Goal: Task Accomplishment & Management: Complete application form

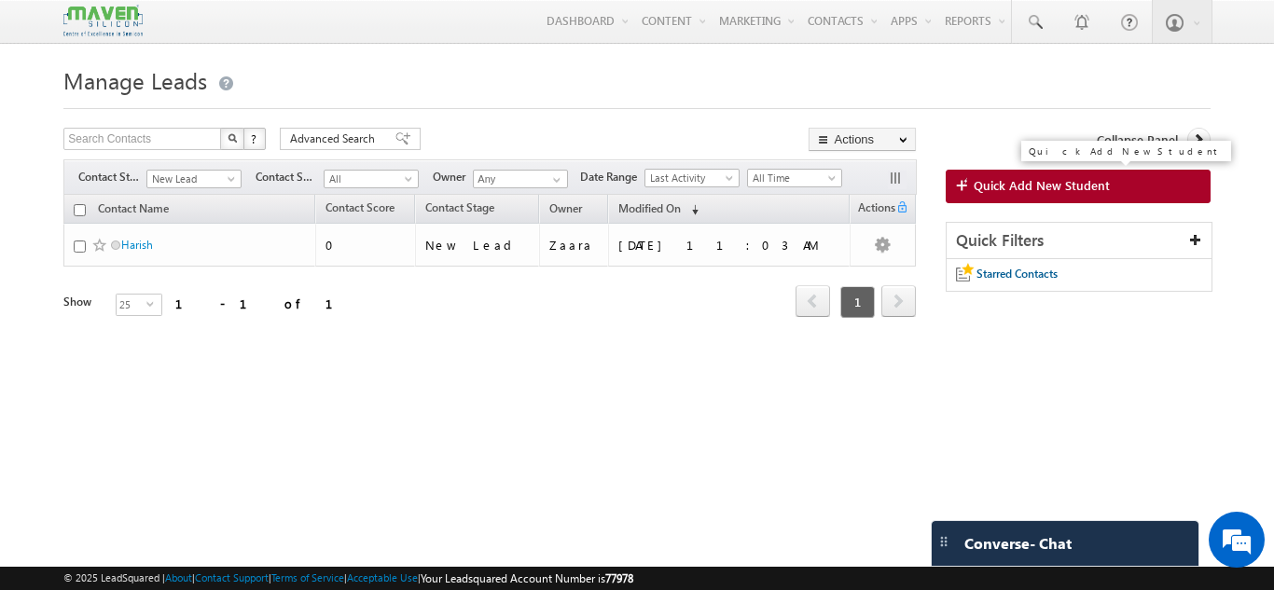
click at [1084, 196] on link "Quick Add New Student" at bounding box center [1077, 187] width 265 height 34
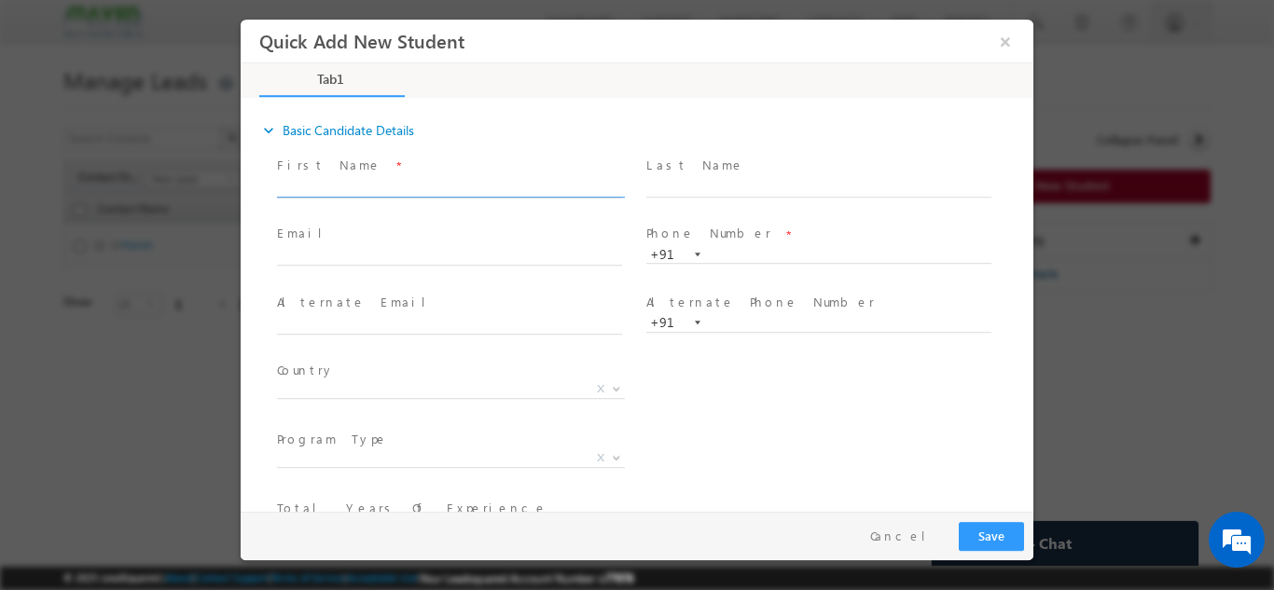
click at [370, 184] on input "text" at bounding box center [449, 187] width 345 height 19
drag, startPoint x: 353, startPoint y: 188, endPoint x: 478, endPoint y: 186, distance: 125.0
click at [478, 186] on input "Sha Abrar abrarms01@gmail.com 8310906206" at bounding box center [449, 187] width 345 height 19
type input "Sha Abrar 8310906206"
click at [369, 269] on span at bounding box center [449, 274] width 344 height 21
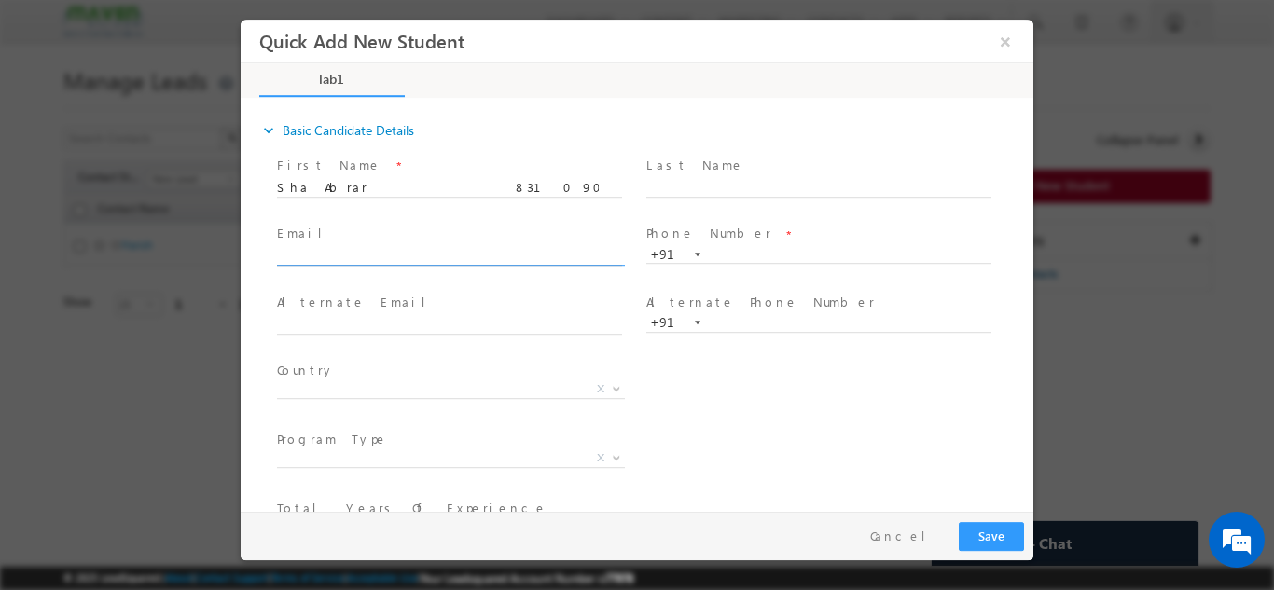
click input "text"
paste input "abrarms01@gmail.com"
type input "abrarms01@gmail.com"
drag, startPoint x: 382, startPoint y: 187, endPoint x: 470, endPoint y: 195, distance: 88.0
click at [470, 195] on span "Sha Abrar 8310906206" at bounding box center [458, 187] width 362 height 21
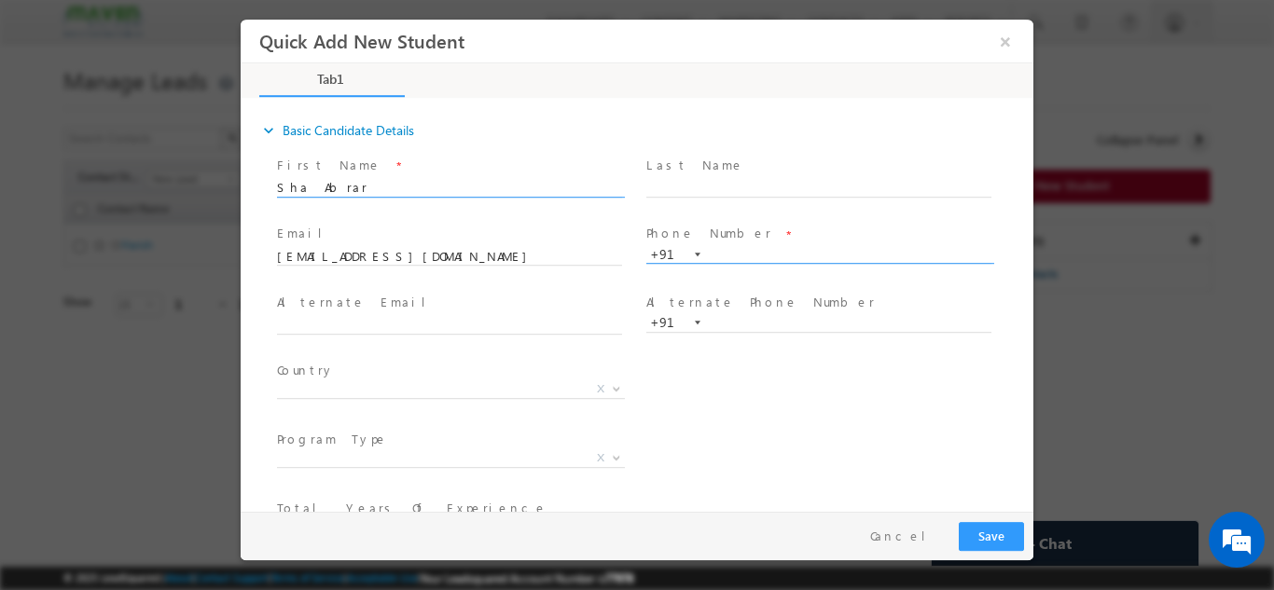
type input "Sha Abrar"
click at [754, 251] on input "text" at bounding box center [818, 254] width 345 height 19
paste input "8310906206"
type input "8310906206"
click at [448, 173] on span "First Name *" at bounding box center [449, 165] width 344 height 21
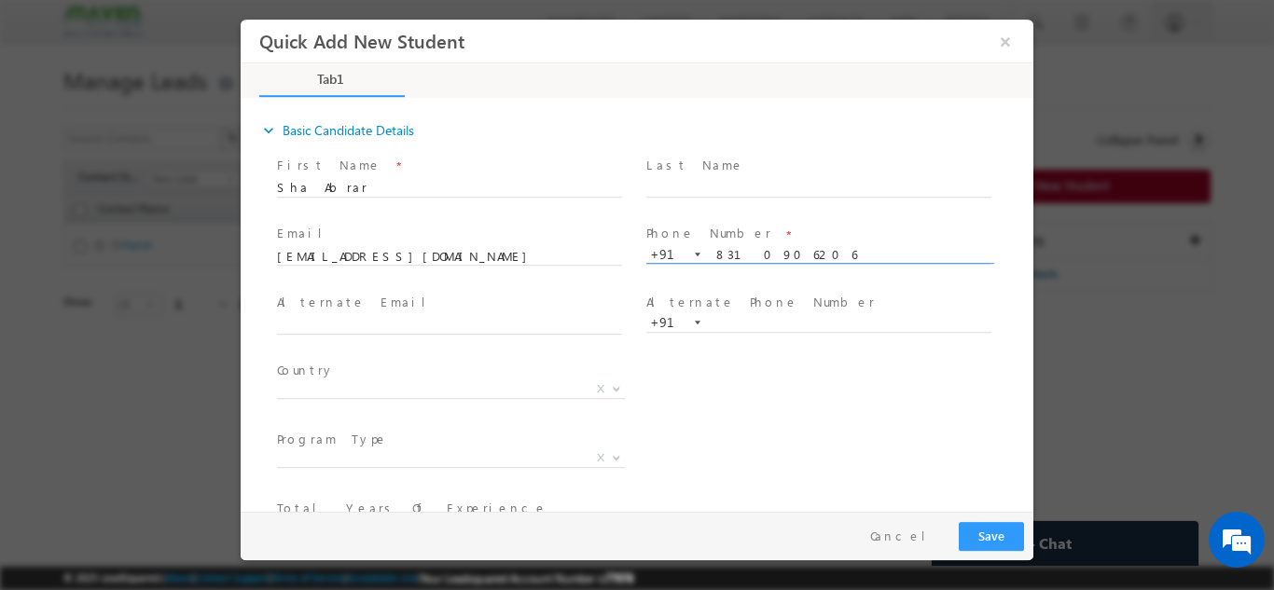
click at [712, 248] on input "8310906206" at bounding box center [818, 254] width 345 height 19
click at [329, 389] on span "X" at bounding box center [451, 388] width 348 height 19
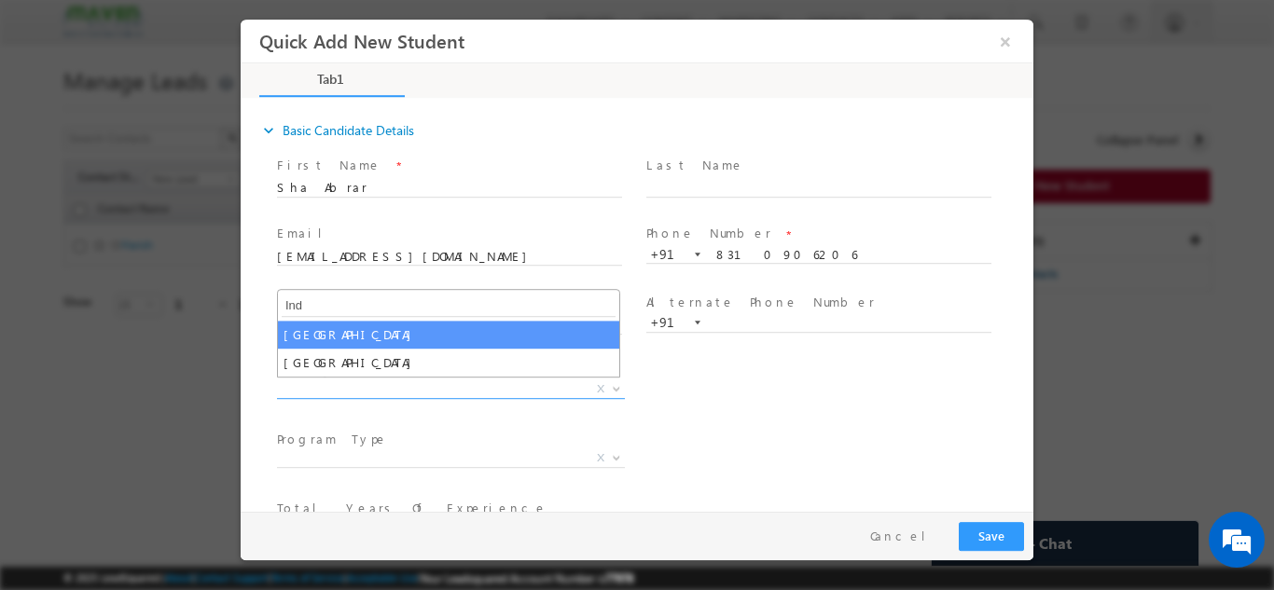
type input "Ind"
select select "[GEOGRAPHIC_DATA]"
select select
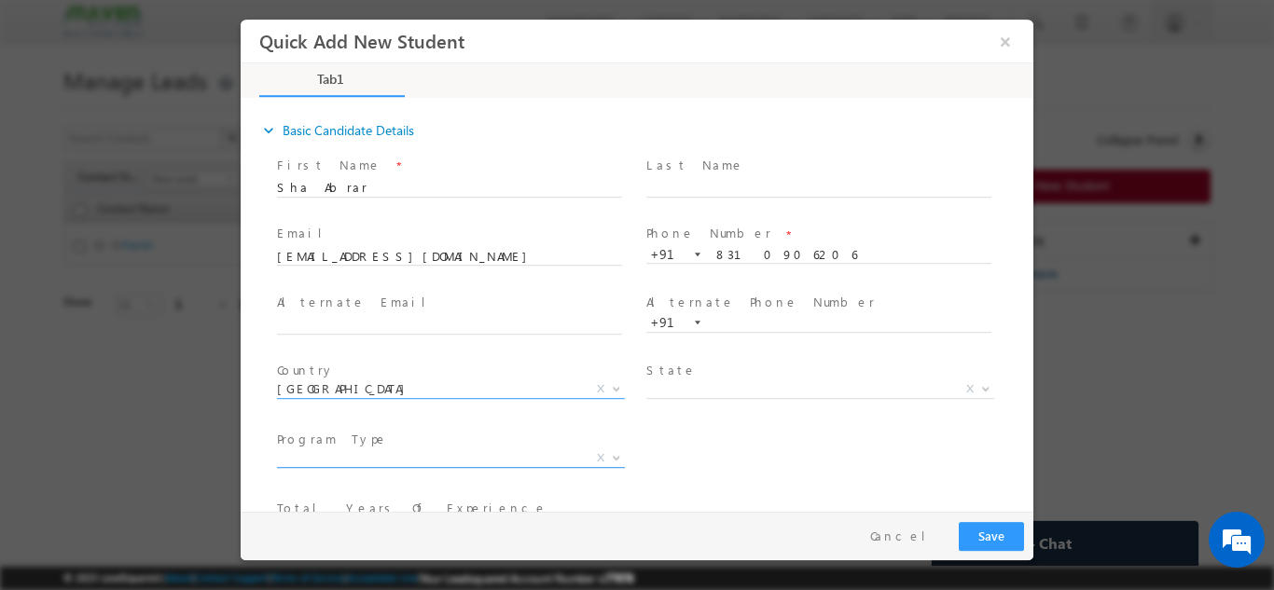
click at [450, 456] on span "X" at bounding box center [451, 457] width 348 height 19
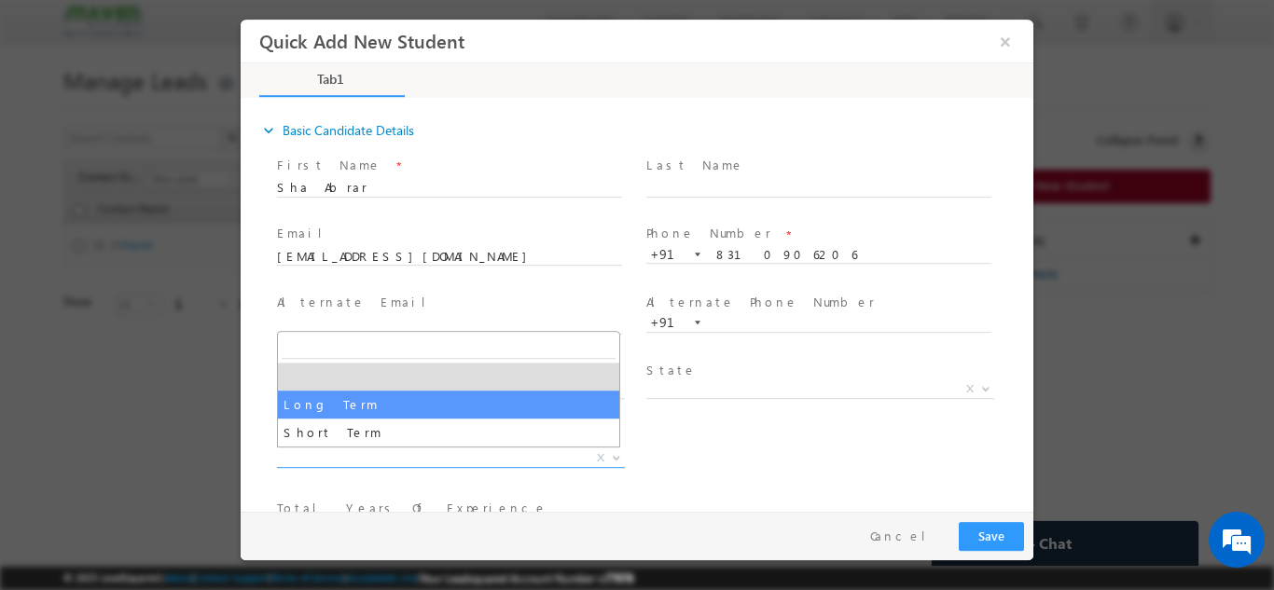
select select "Long Term"
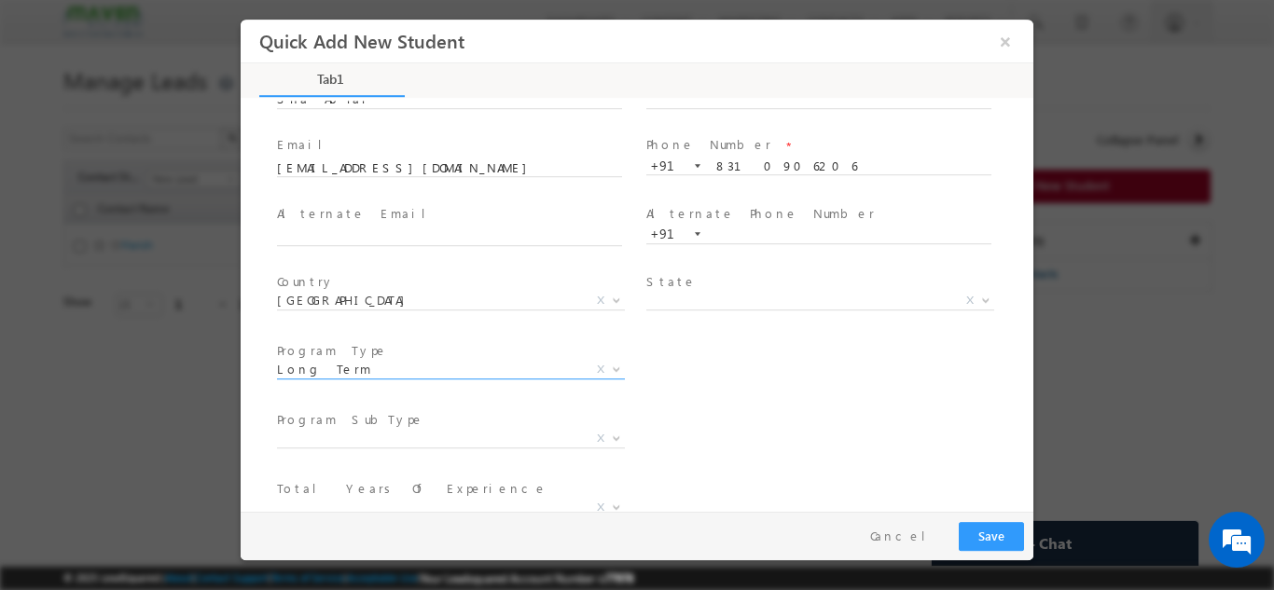
scroll to position [186, 0]
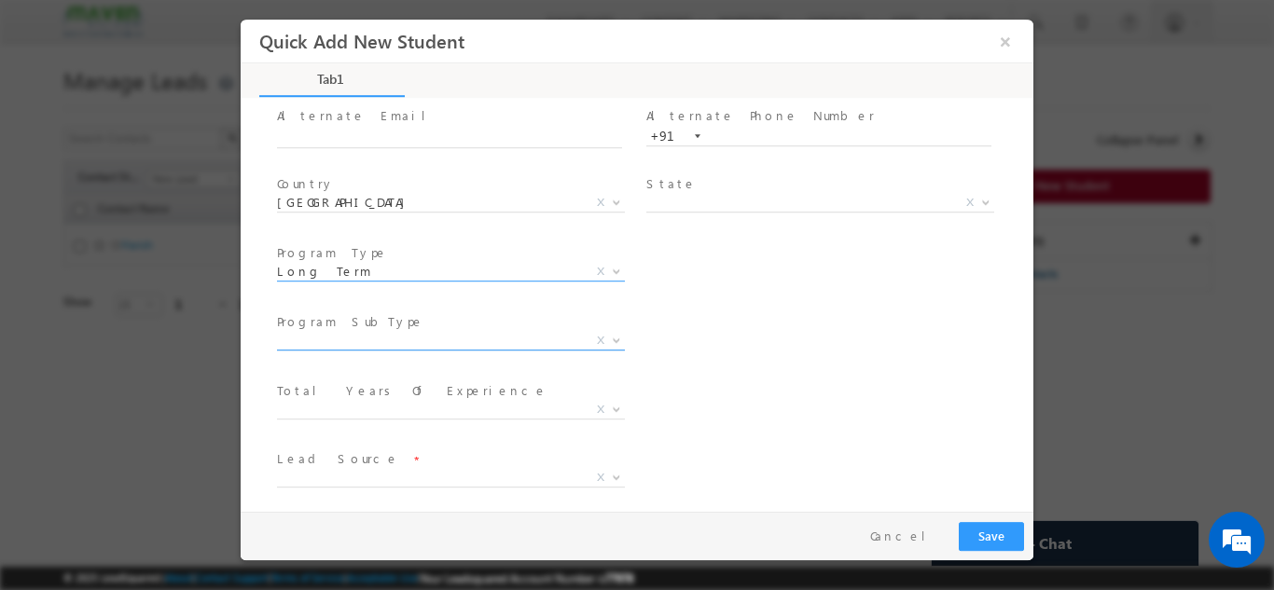
click at [308, 347] on span "X" at bounding box center [451, 340] width 348 height 19
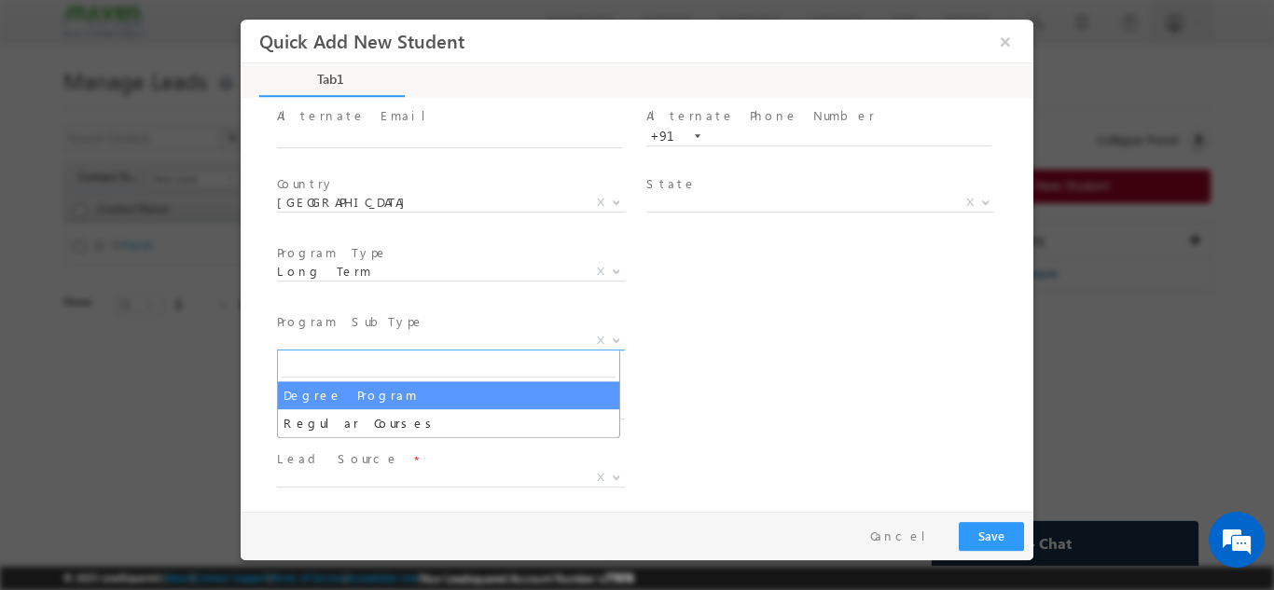
select select "Degree Program"
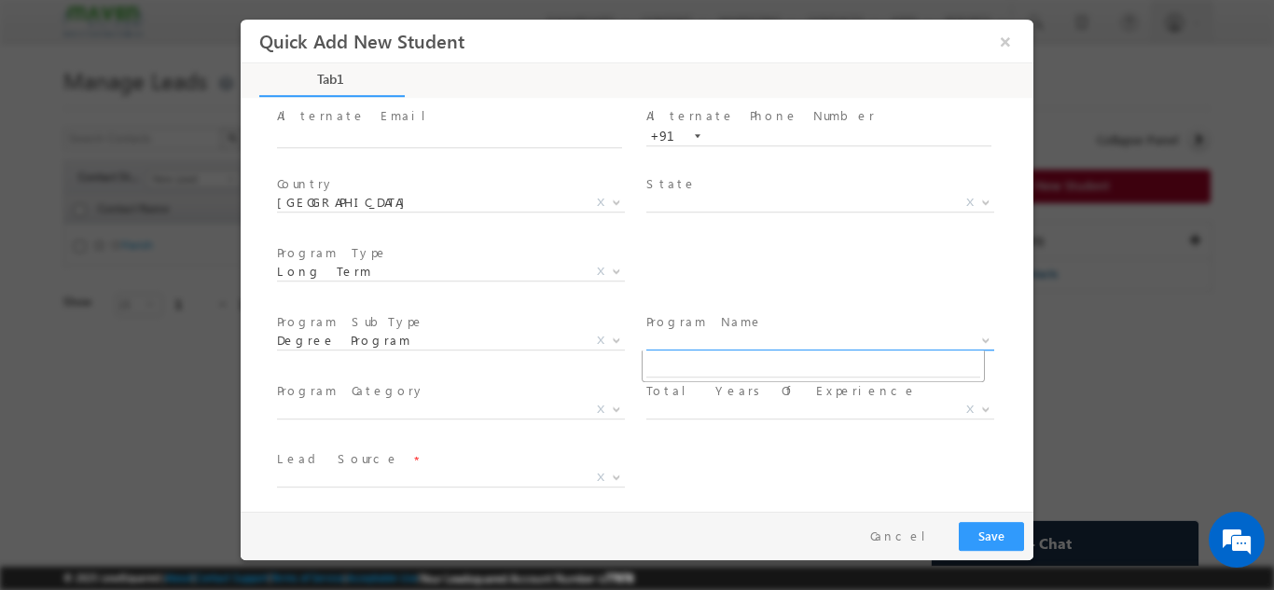
click at [682, 346] on span "X" at bounding box center [820, 340] width 348 height 19
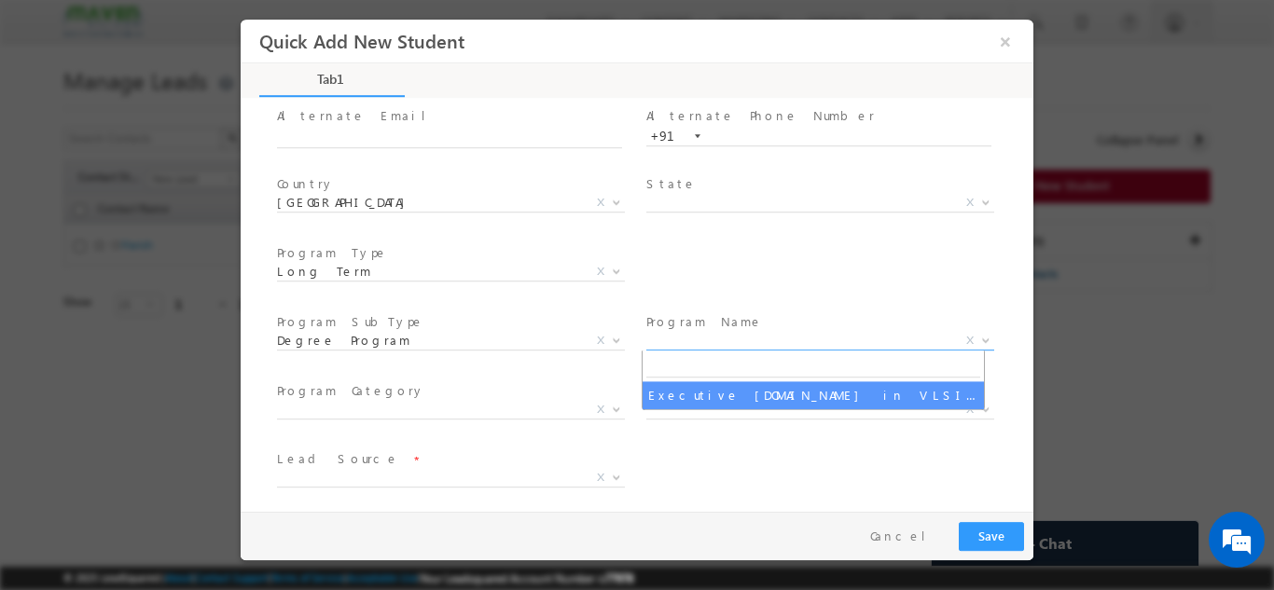
select select "Executive [DOMAIN_NAME] in VLSI Design"
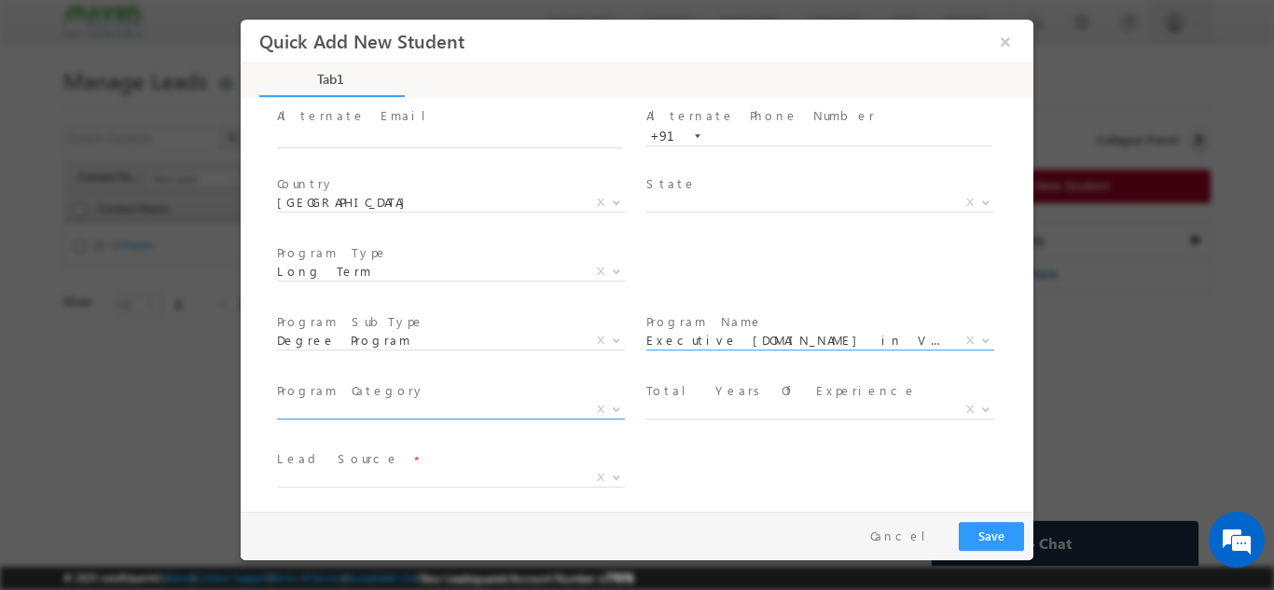
scroll to position [265, 0]
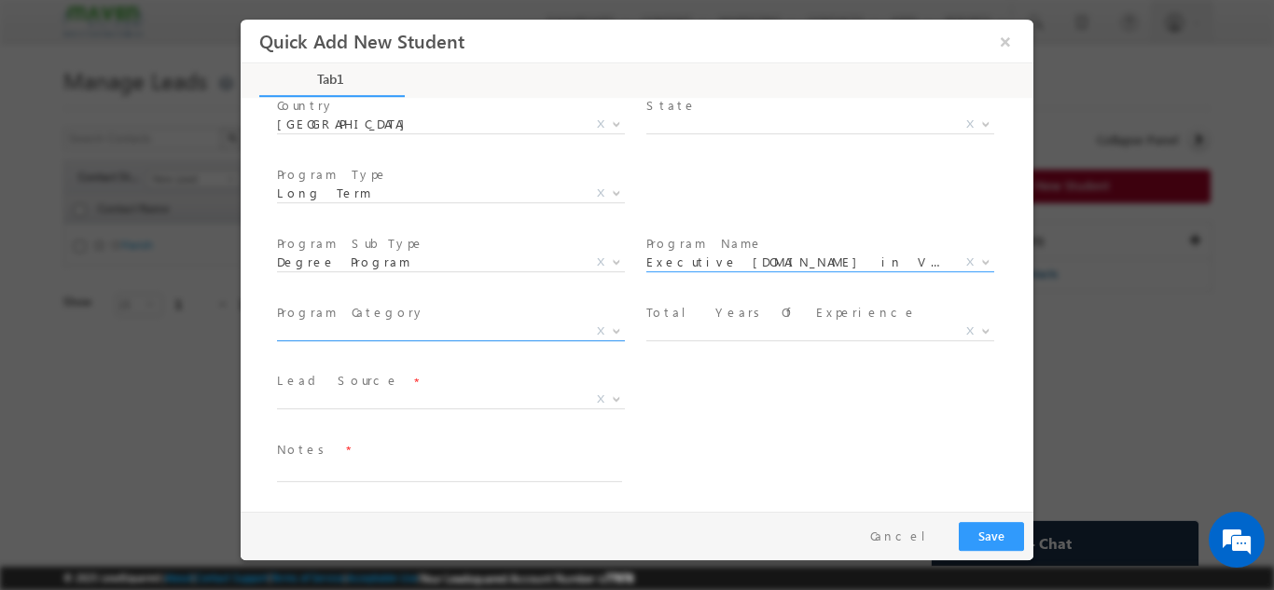
click at [340, 337] on span "X" at bounding box center [451, 331] width 348 height 19
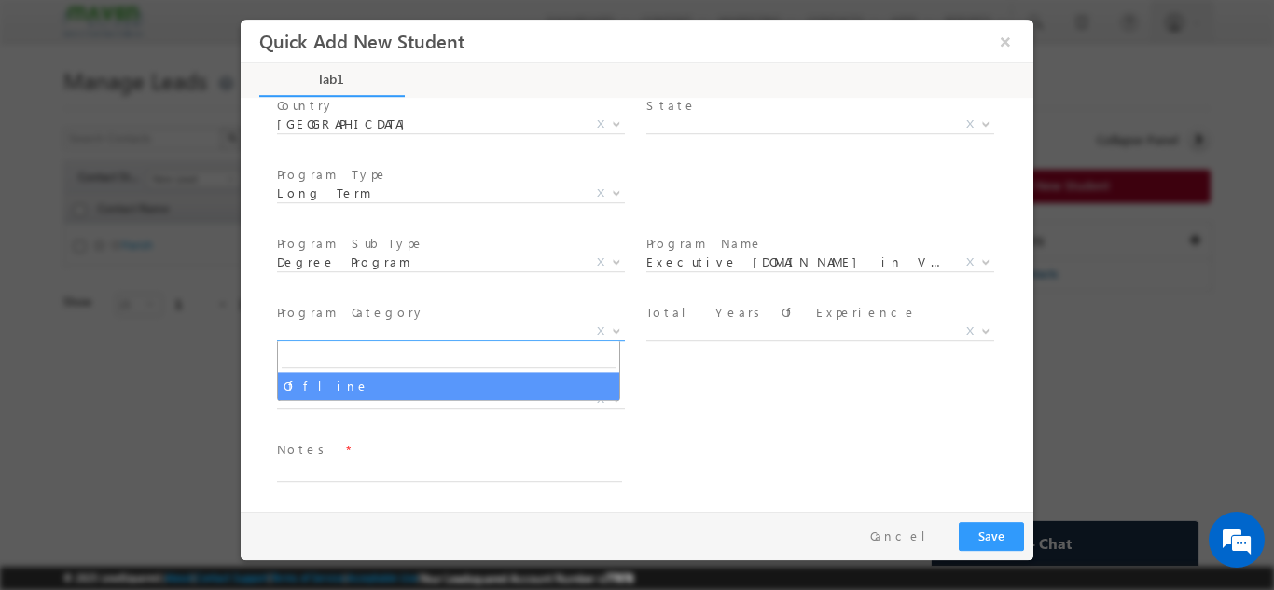
select select "Offline"
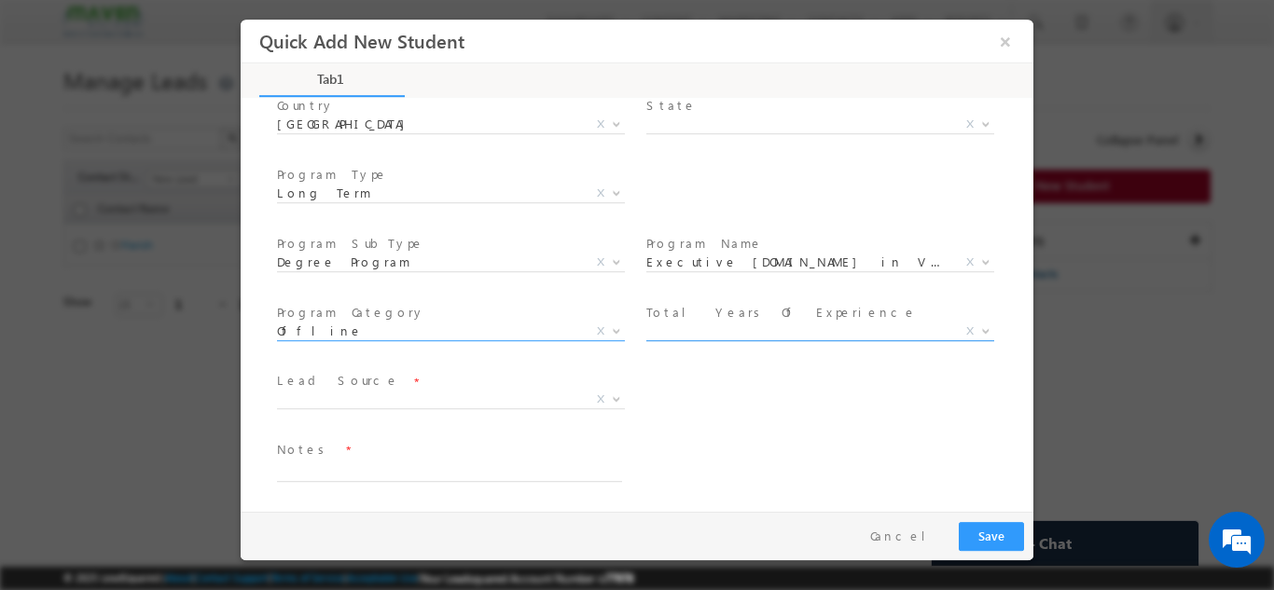
click at [789, 325] on span "X" at bounding box center [820, 331] width 348 height 19
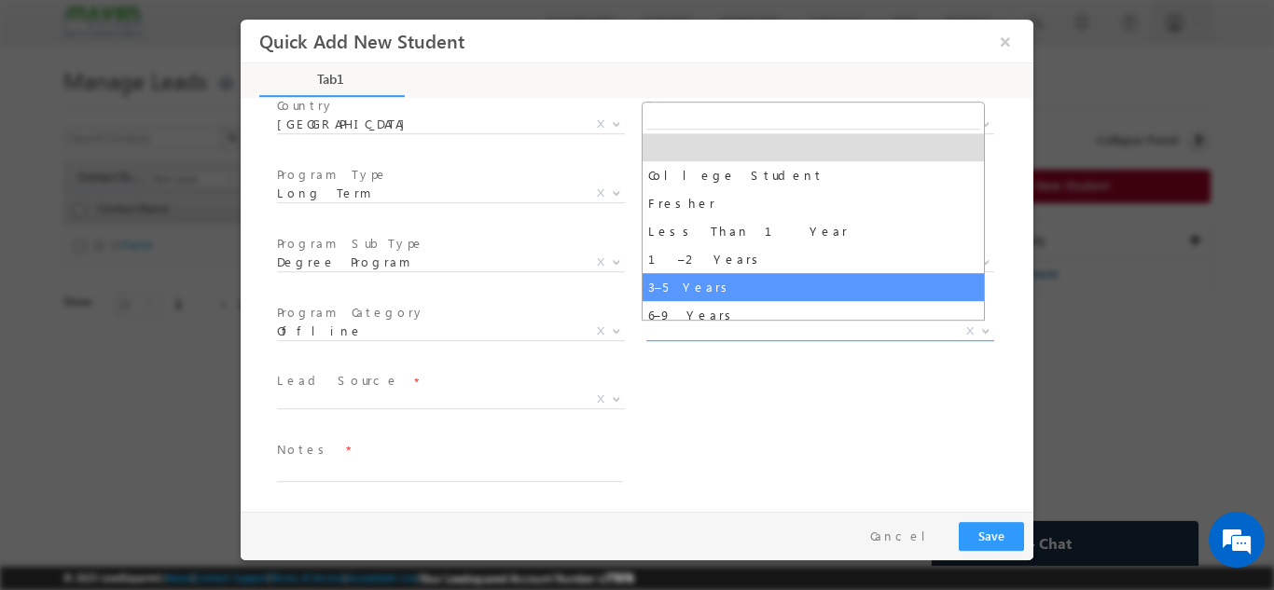
select select "3–5 Years"
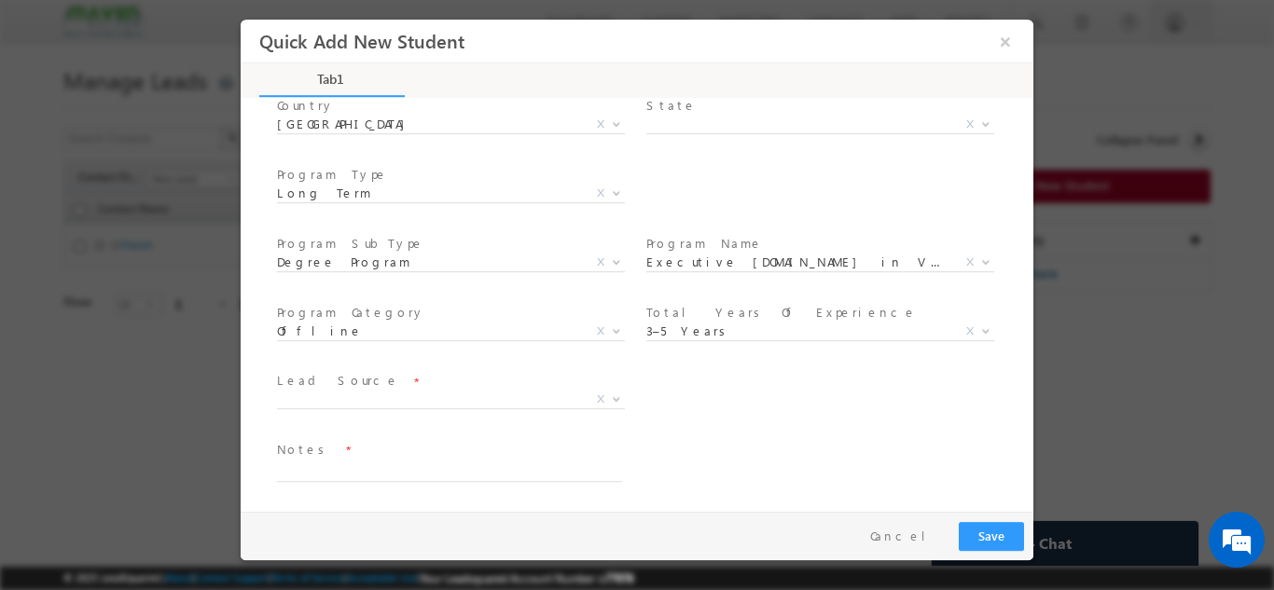
click at [698, 380] on div "Lead Source * Organic Search Referral Sites Direct Traffic Social Media Inbound…" at bounding box center [653, 401] width 760 height 69
click at [380, 398] on span "X" at bounding box center [451, 399] width 348 height 19
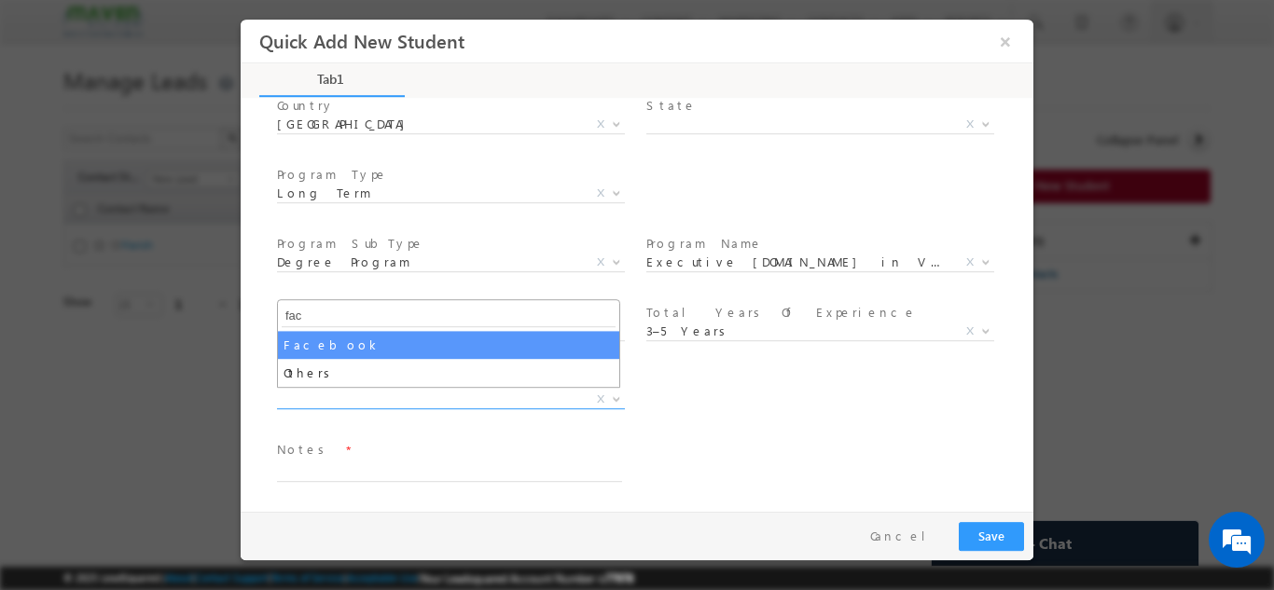
type input "fac"
drag, startPoint x: 304, startPoint y: 342, endPoint x: 357, endPoint y: 360, distance: 56.0
select select "Facebook"
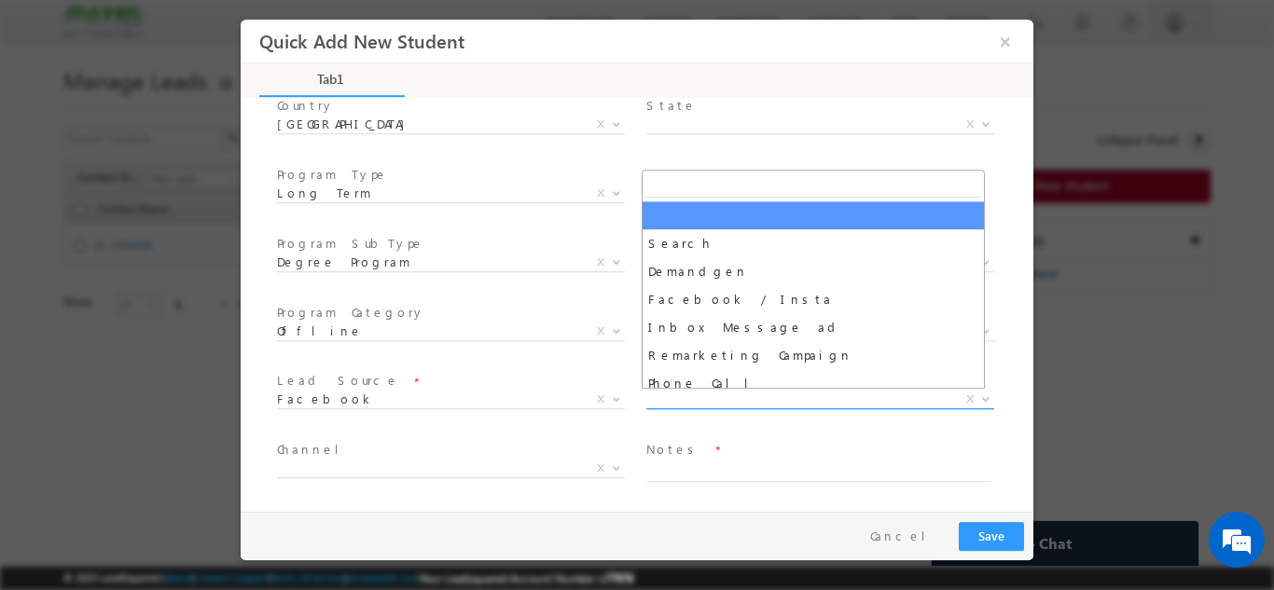
click at [689, 399] on span "X" at bounding box center [820, 399] width 348 height 19
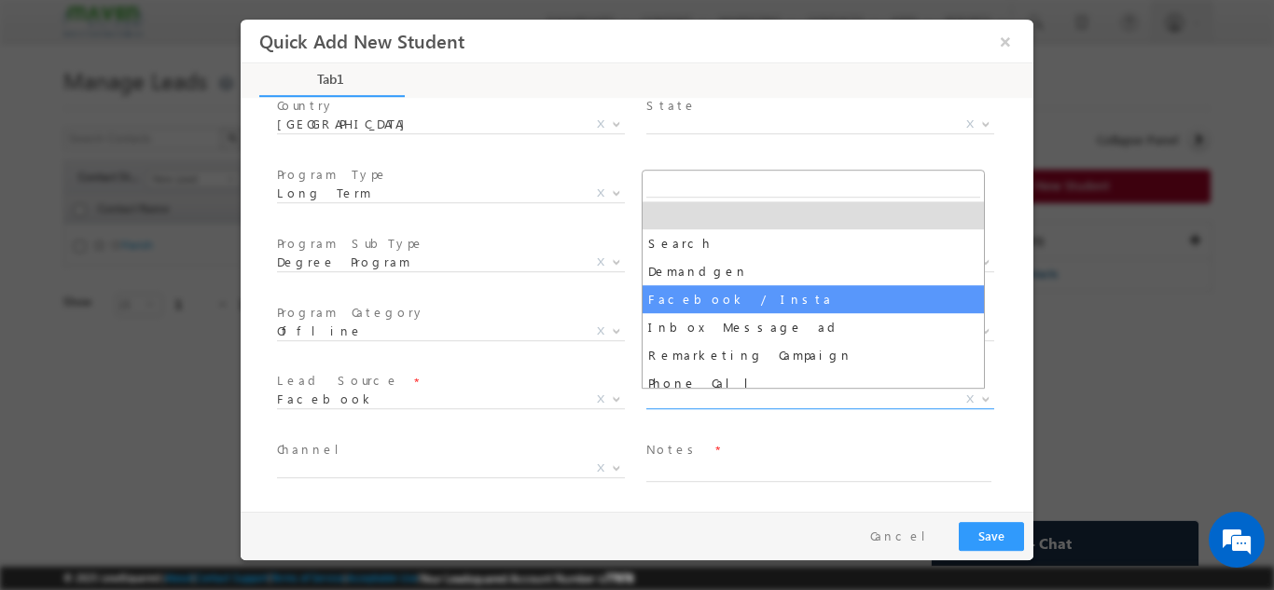
select select "Facebook / Insta"
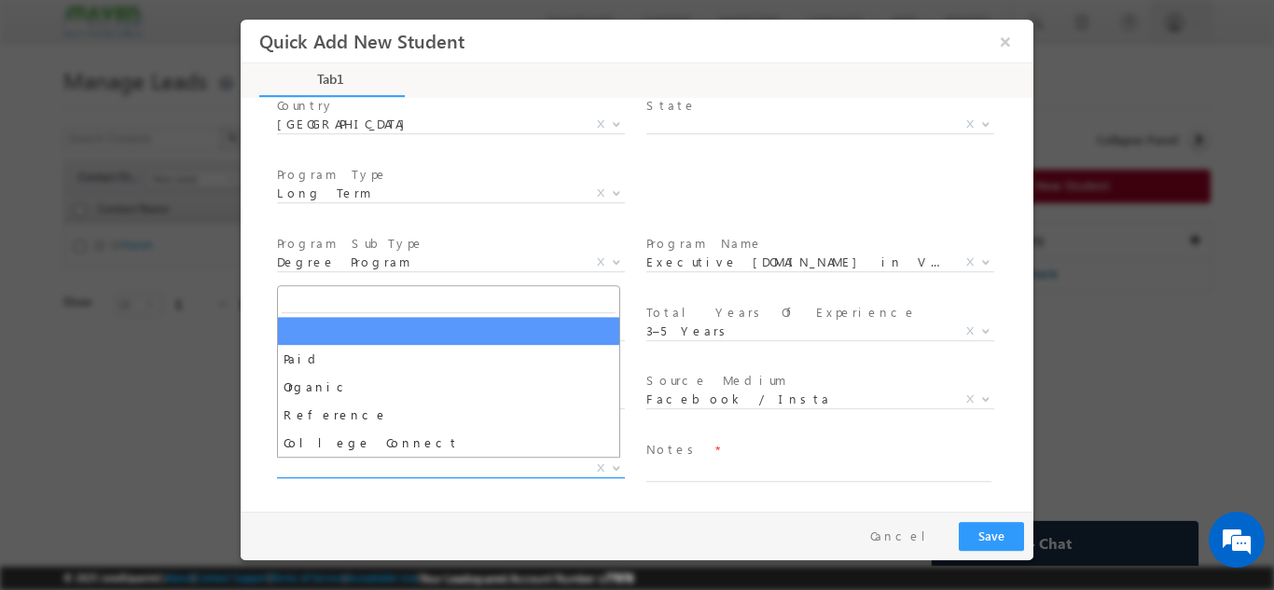
click at [311, 471] on span "X" at bounding box center [451, 468] width 348 height 19
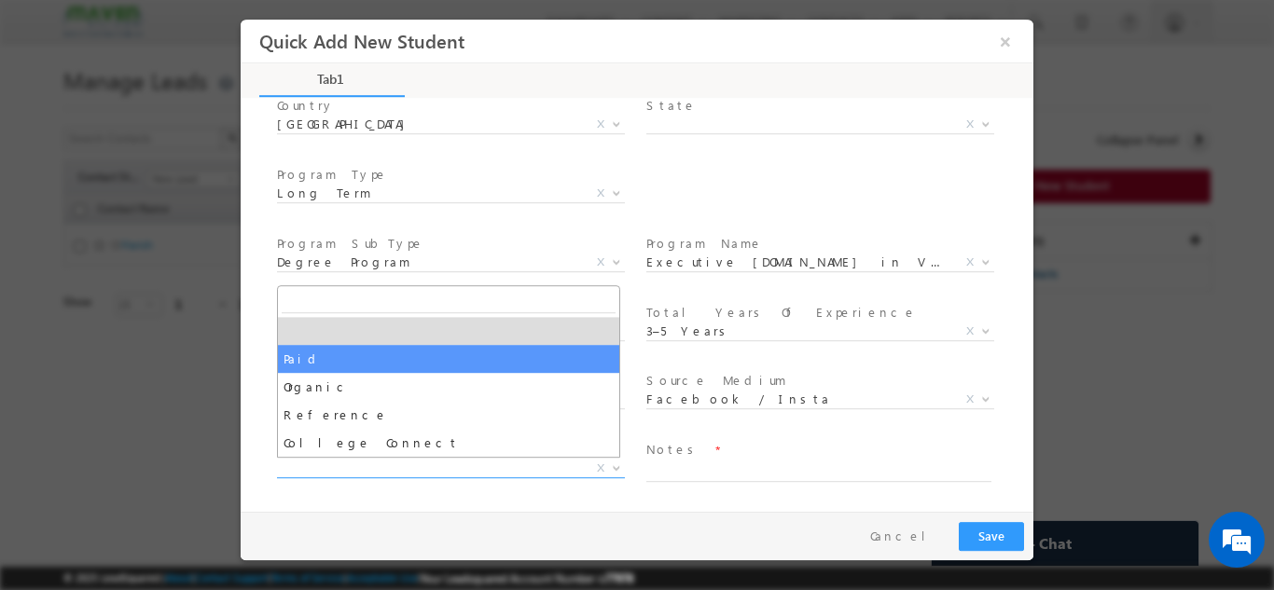
select select "Paid"
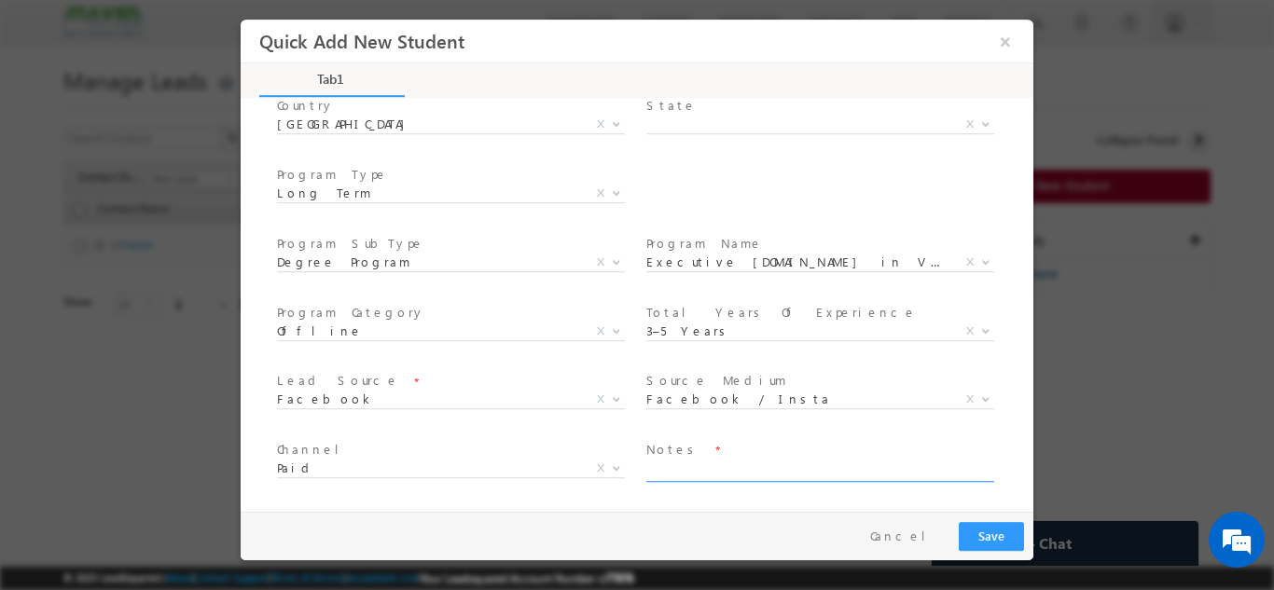
click at [668, 472] on textarea at bounding box center [818, 470] width 345 height 21
click at [734, 472] on textarea at bounding box center [818, 470] width 345 height 21
type textarea "Need to call"
click at [1010, 530] on button "Save" at bounding box center [990, 535] width 65 height 29
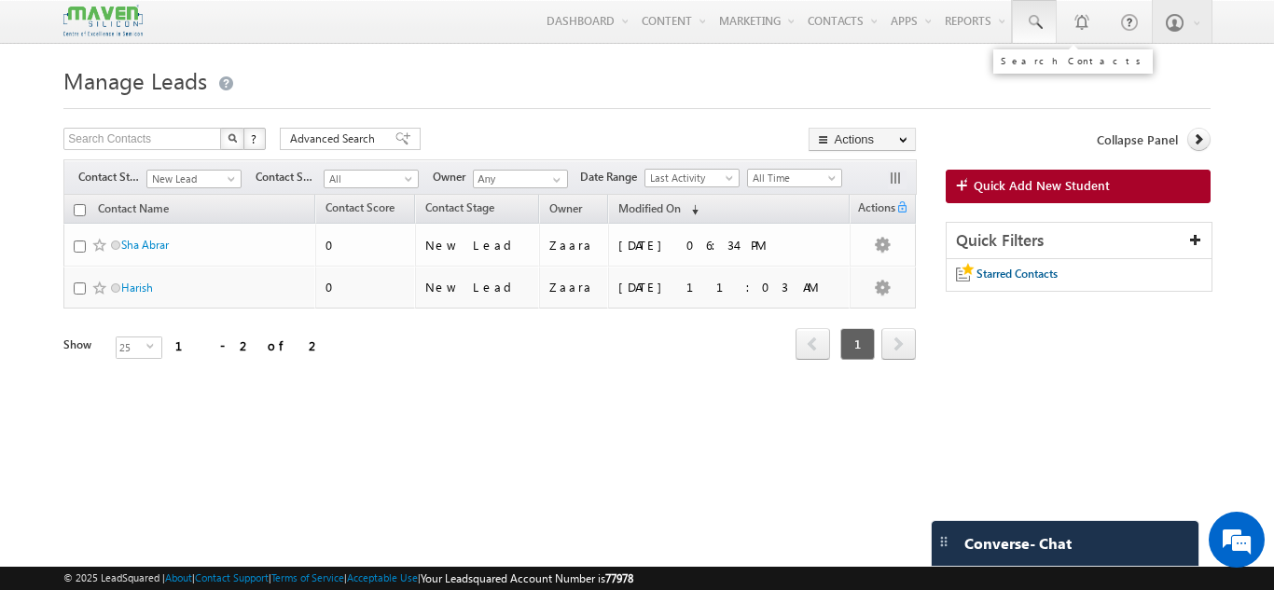
click at [1027, 8] on link at bounding box center [1034, 21] width 45 height 43
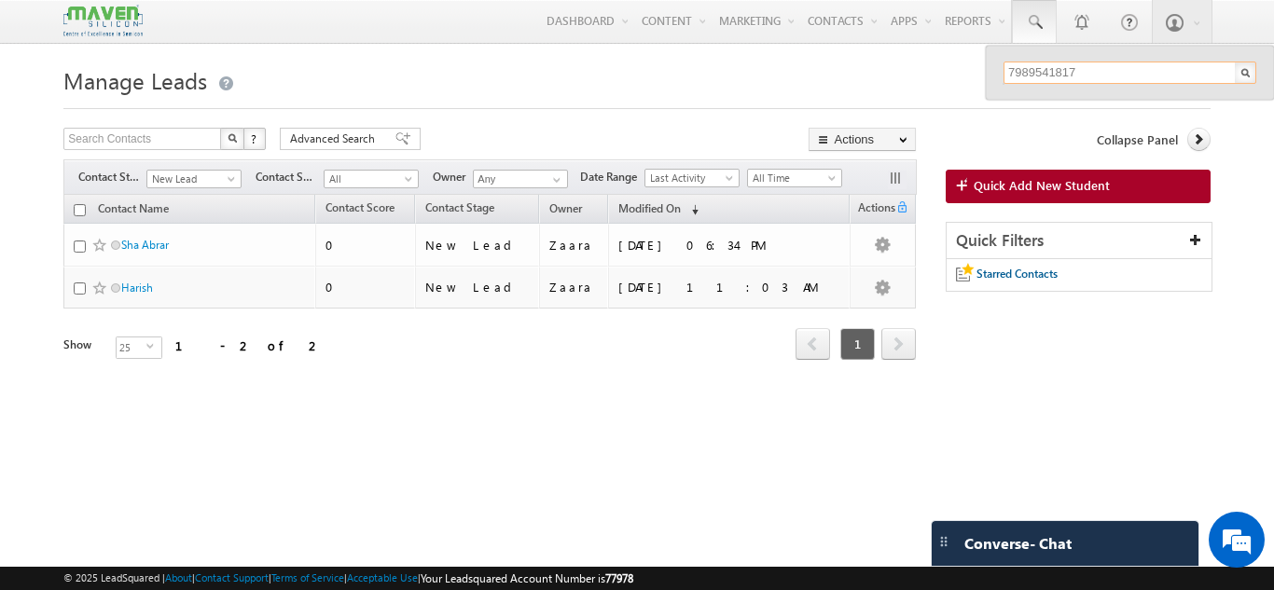
click at [1084, 70] on input "7989541817" at bounding box center [1129, 73] width 253 height 22
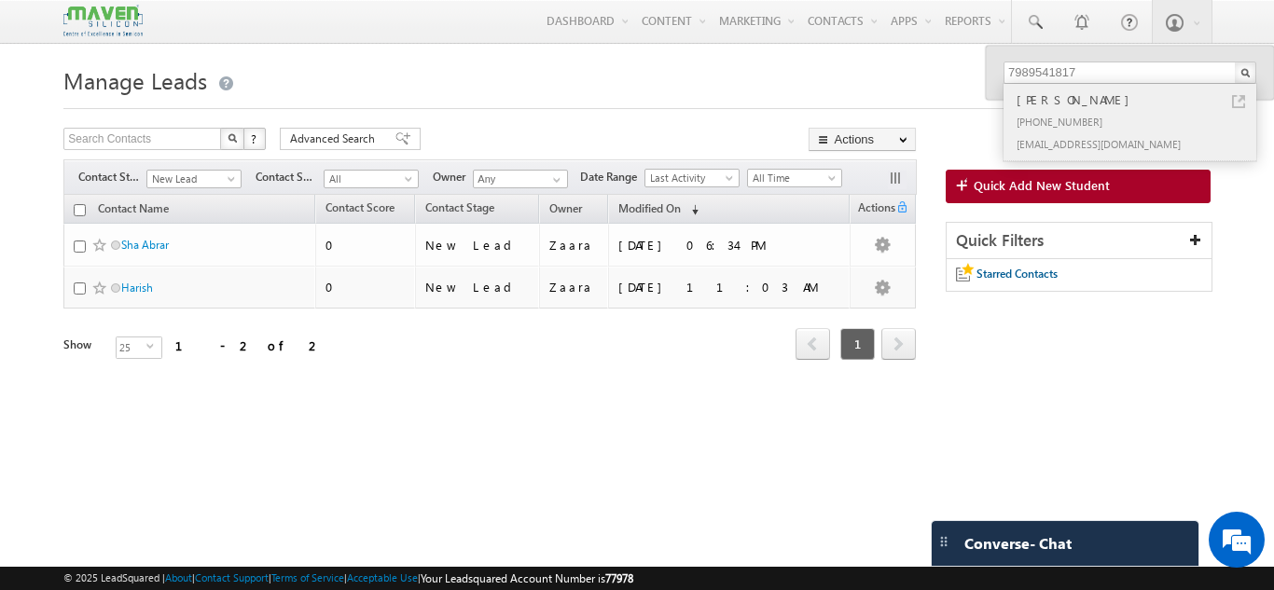
click at [1060, 109] on div "[PERSON_NAME]" at bounding box center [1137, 100] width 250 height 21
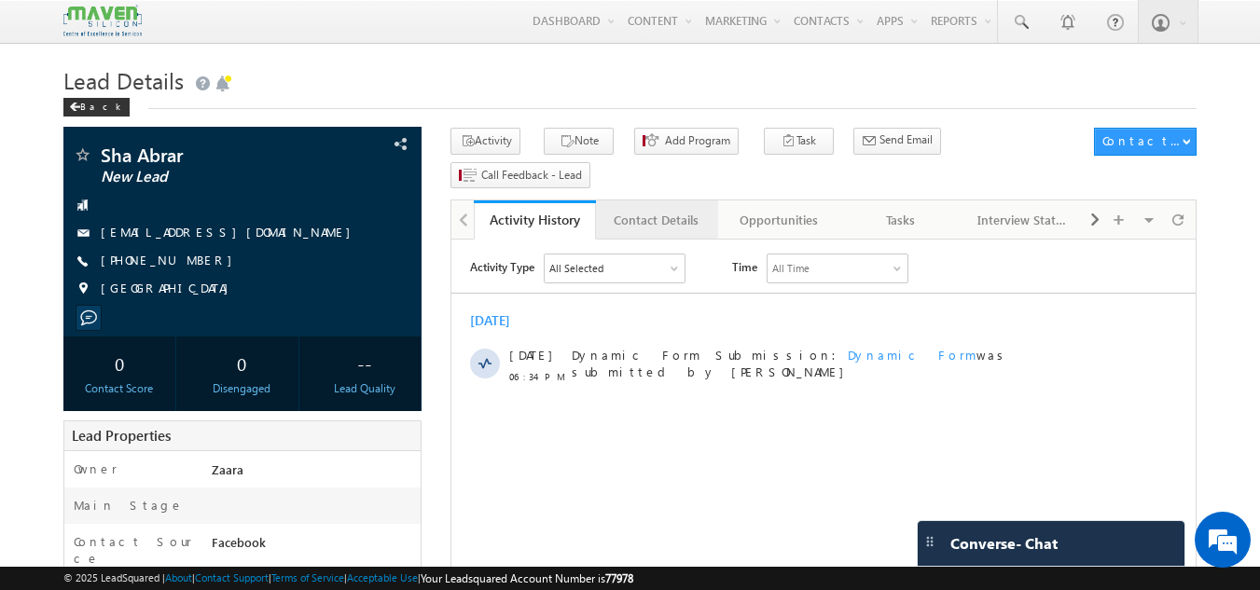
click at [685, 209] on div "Contact Details" at bounding box center [656, 220] width 90 height 22
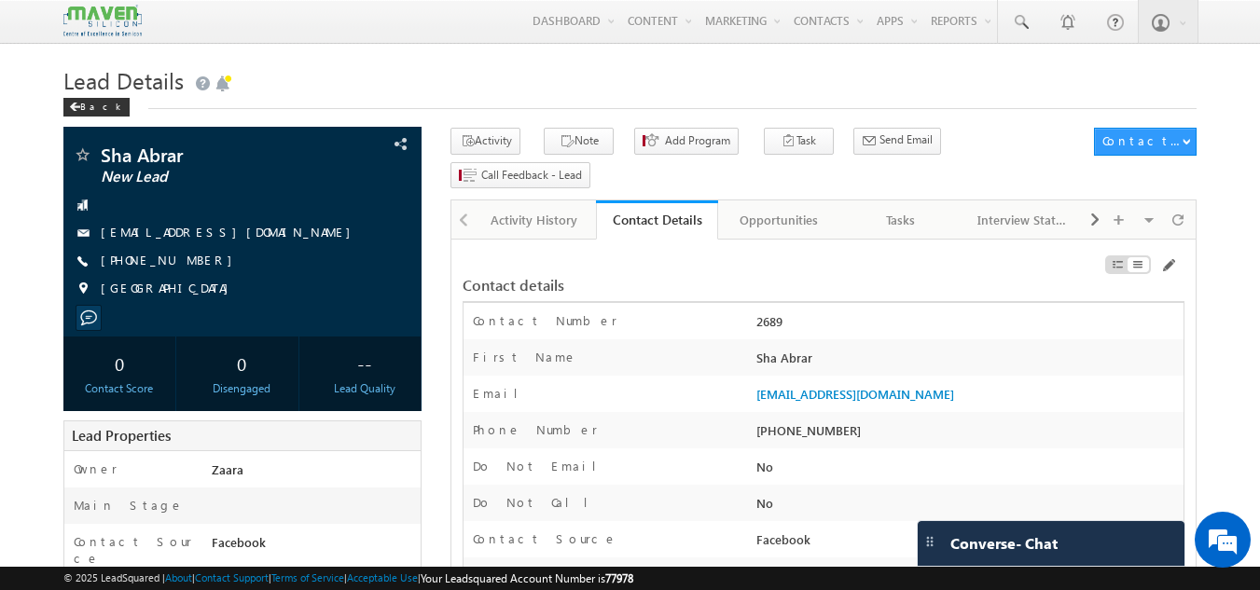
click at [810, 421] on div "+91-8310906206" at bounding box center [967, 434] width 432 height 26
copy div "8310906206"
